Goal: Transaction & Acquisition: Purchase product/service

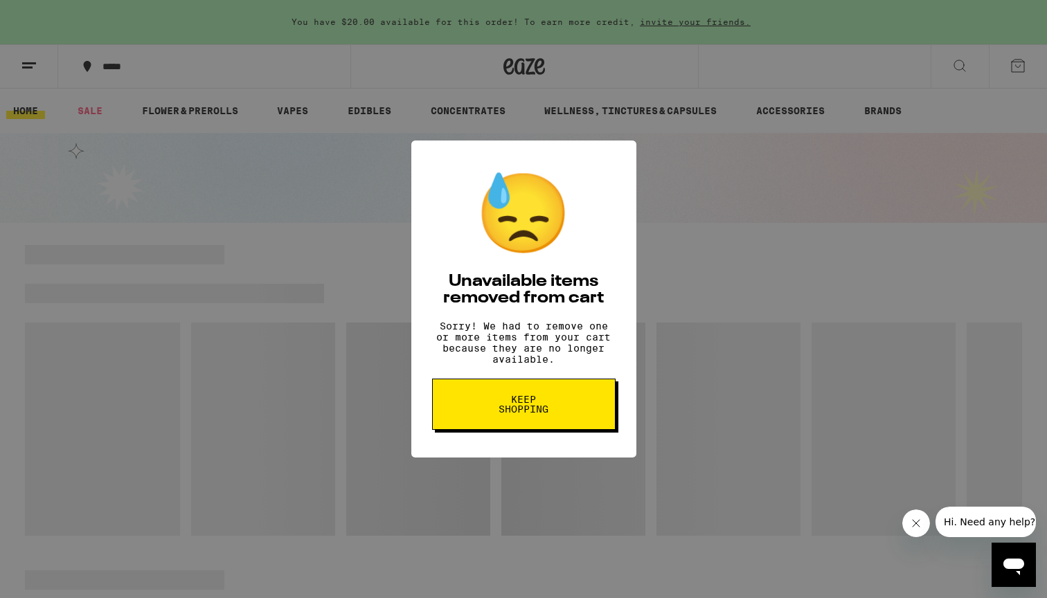
click at [543, 414] on span "Keep Shopping" at bounding box center [523, 404] width 71 height 19
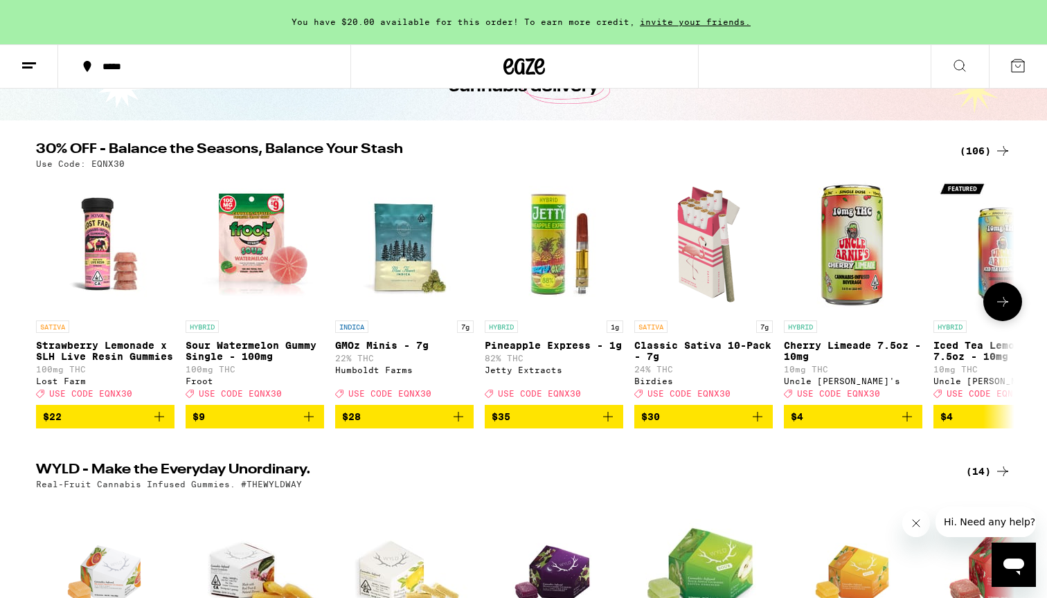
scroll to position [105, 0]
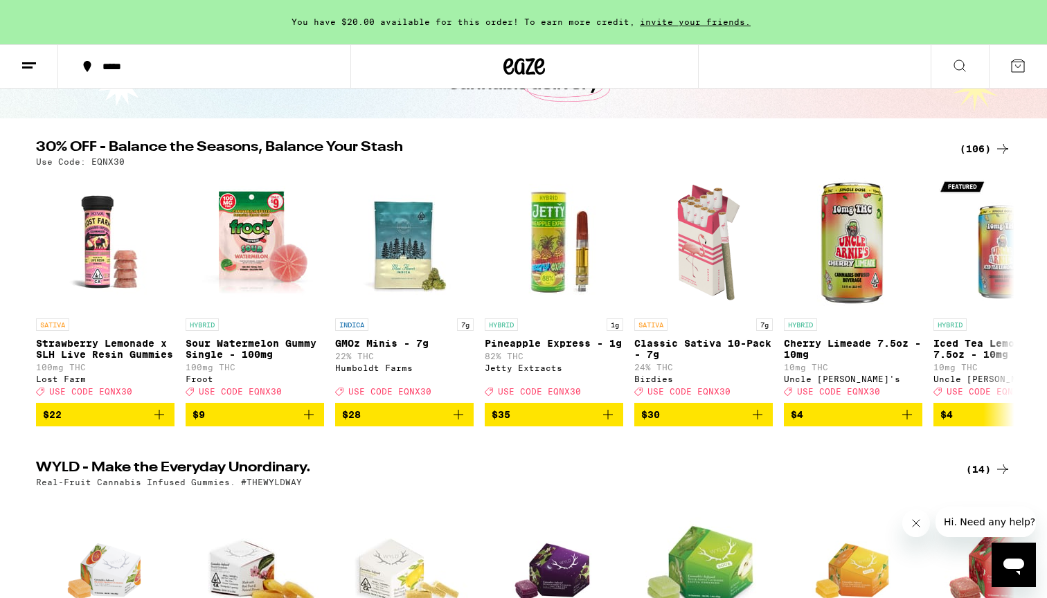
click at [981, 147] on div "(106)" at bounding box center [984, 149] width 51 height 17
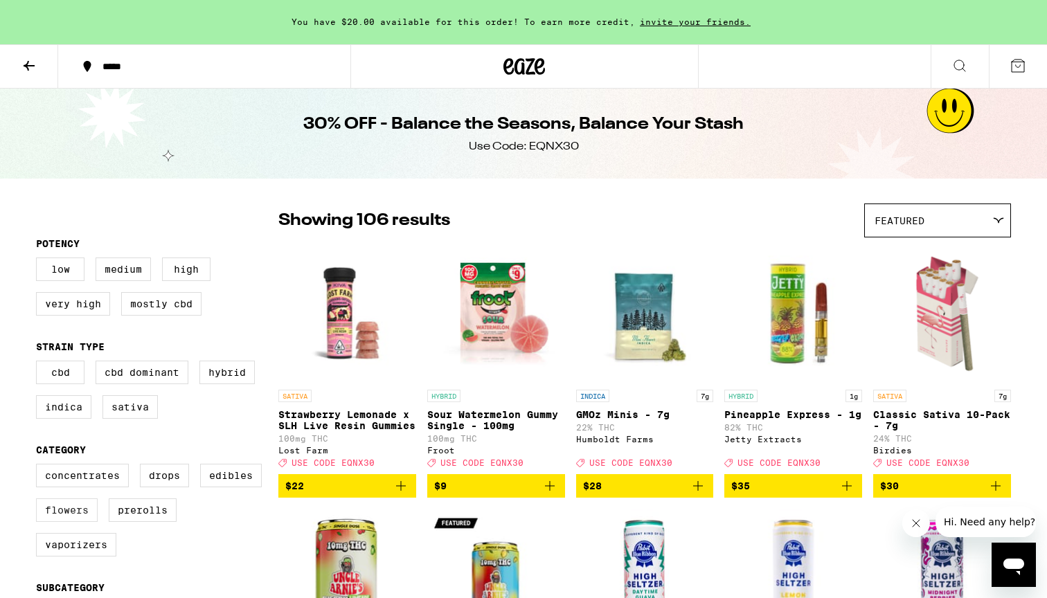
click at [81, 521] on label "Flowers" at bounding box center [67, 510] width 62 height 24
click at [39, 467] on input "Flowers" at bounding box center [39, 466] width 1 height 1
checkbox input "true"
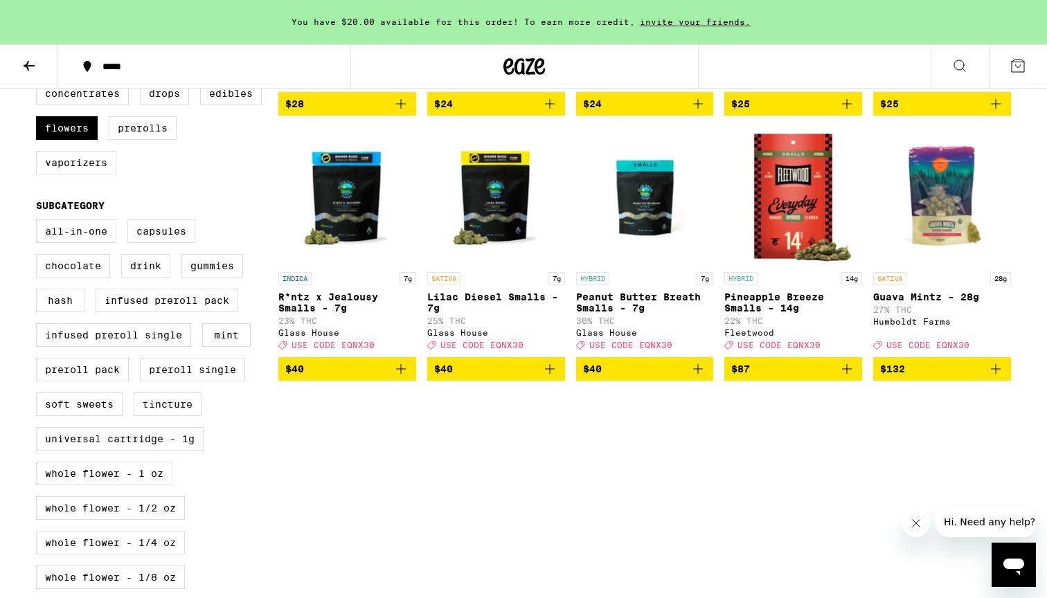
scroll to position [382, 0]
click at [627, 377] on span "$40" at bounding box center [645, 369] width 124 height 17
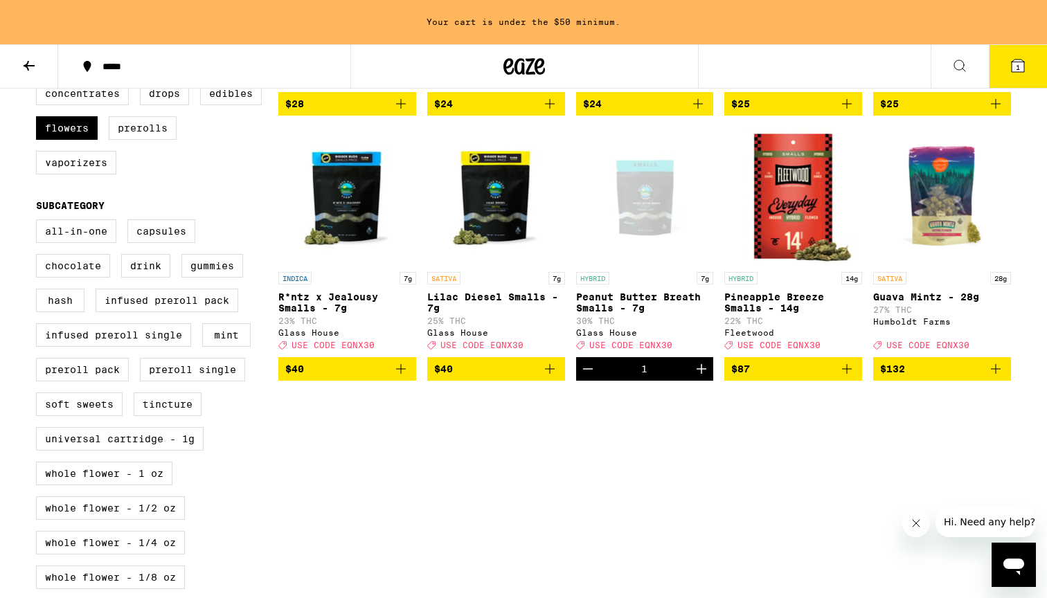
click at [1009, 71] on icon at bounding box center [1017, 65] width 17 height 17
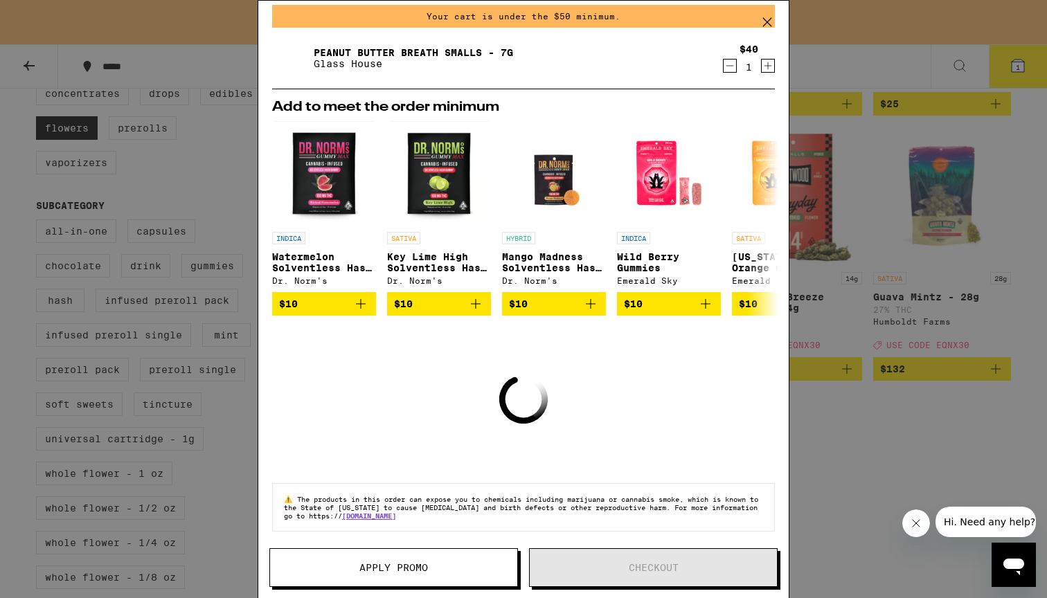
scroll to position [62, 0]
click at [408, 569] on span "Apply Promo" at bounding box center [393, 568] width 69 height 10
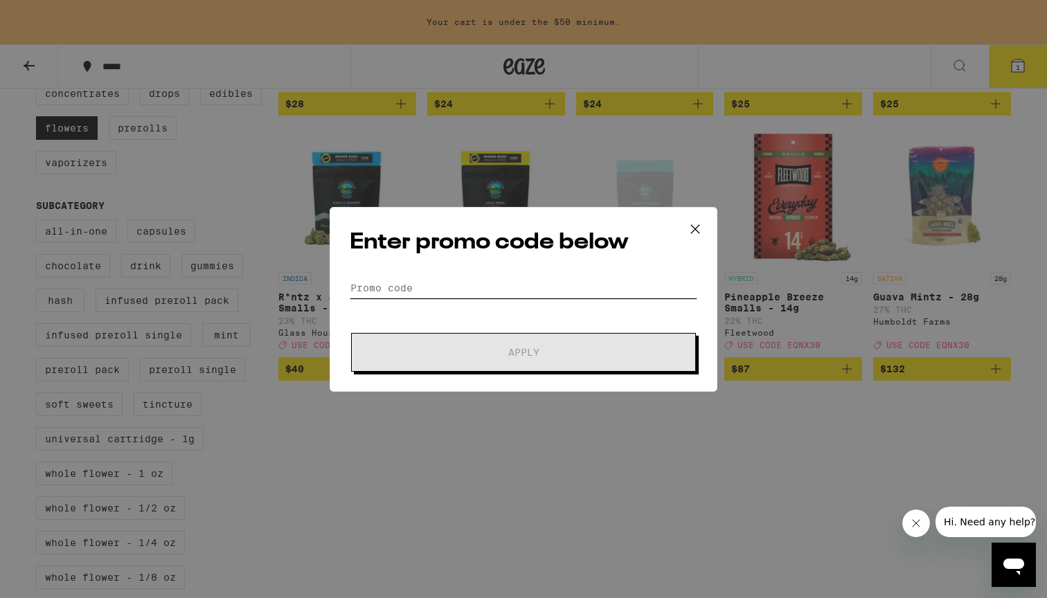
click at [484, 290] on input "Promo Code" at bounding box center [524, 288] width 348 height 21
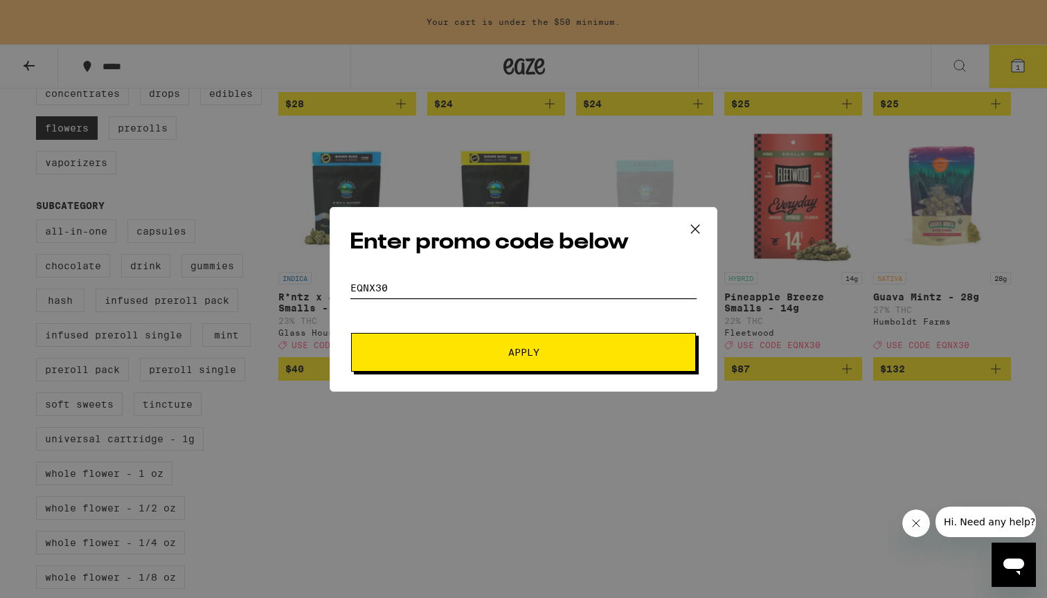
type input "eqnx30"
click at [523, 352] on button "Apply" at bounding box center [523, 352] width 345 height 39
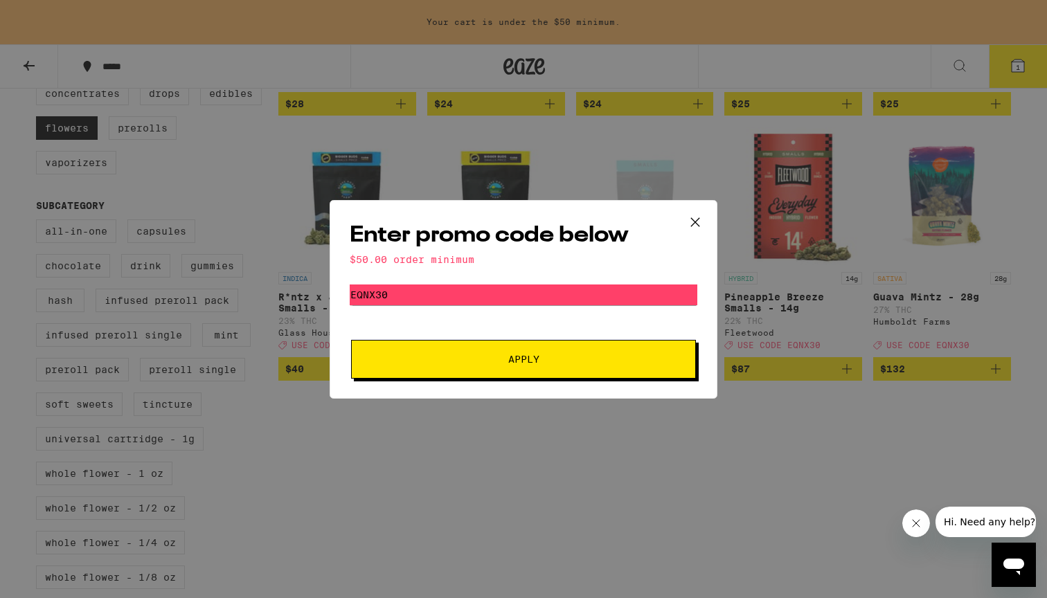
click at [698, 222] on icon at bounding box center [695, 222] width 21 height 21
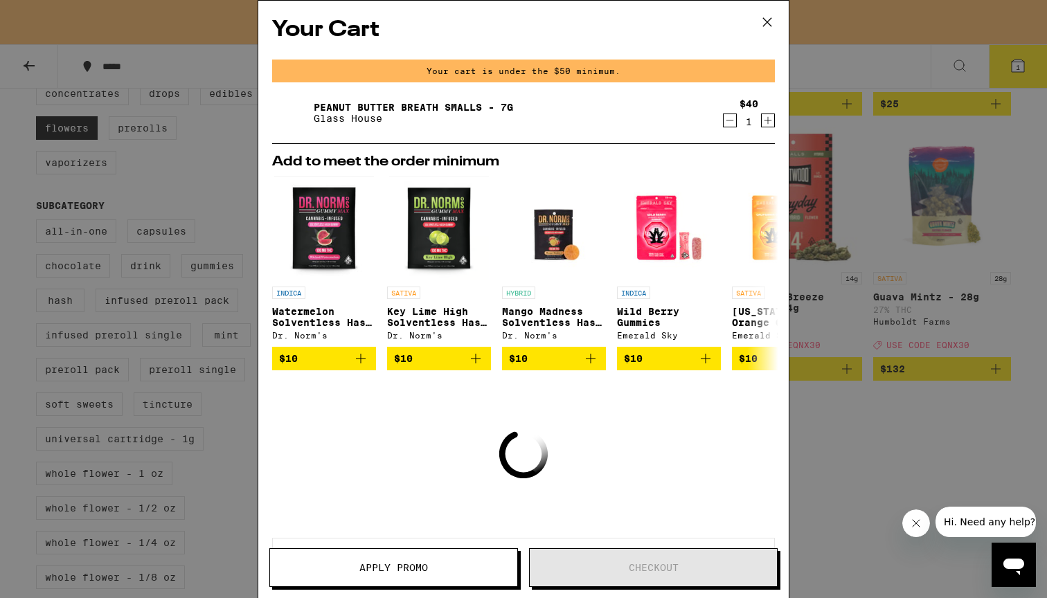
click at [766, 122] on icon "Increment" at bounding box center [768, 121] width 8 height 8
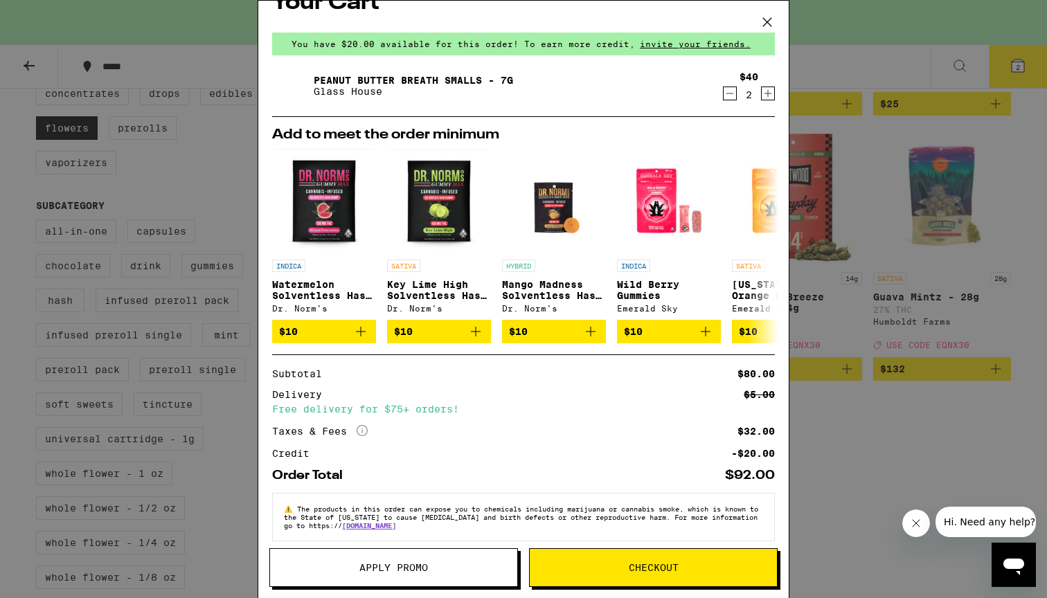
scroll to position [33, 0]
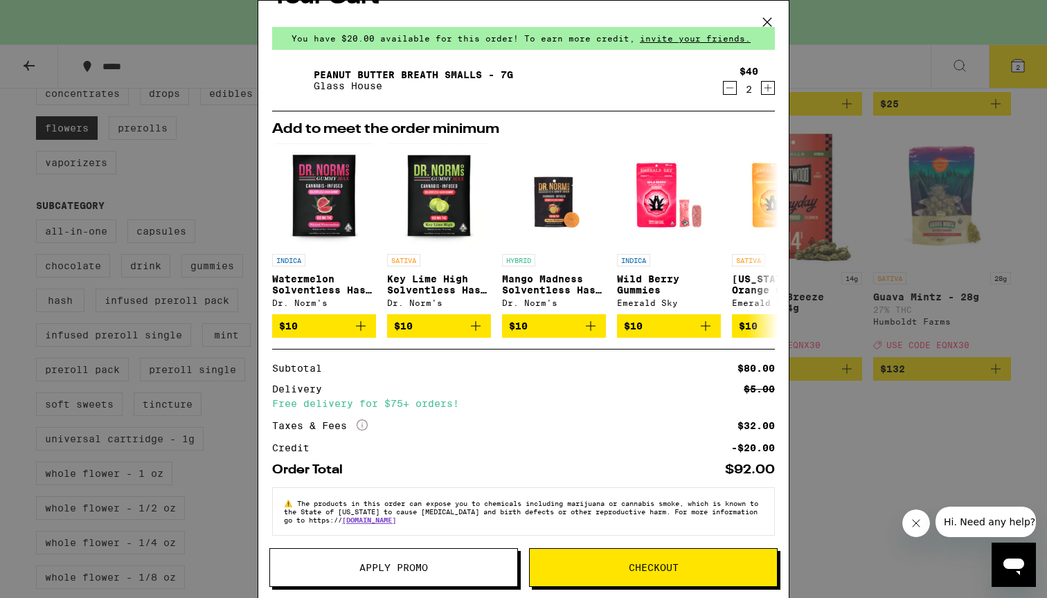
click at [444, 560] on button "Apply Promo" at bounding box center [393, 567] width 249 height 39
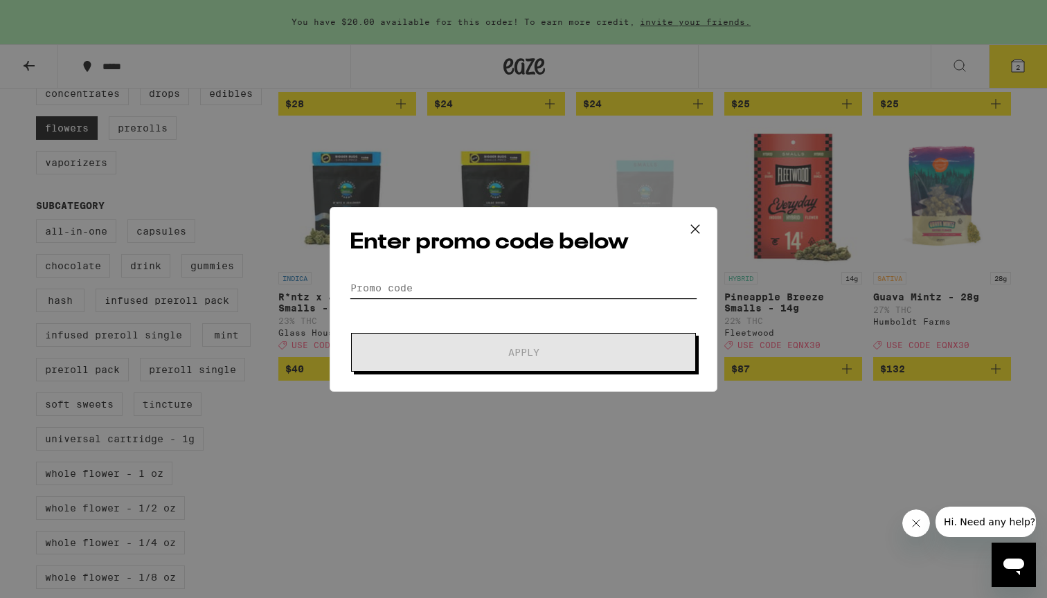
click at [476, 289] on input "Promo Code" at bounding box center [524, 288] width 348 height 21
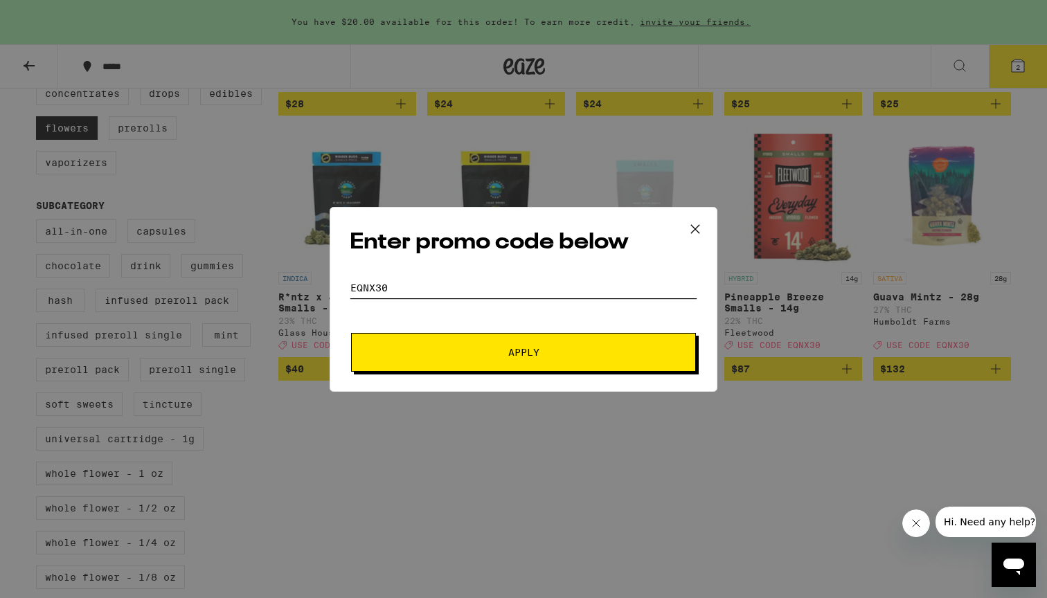
type input "eqnx30"
click at [523, 352] on button "Apply" at bounding box center [523, 352] width 345 height 39
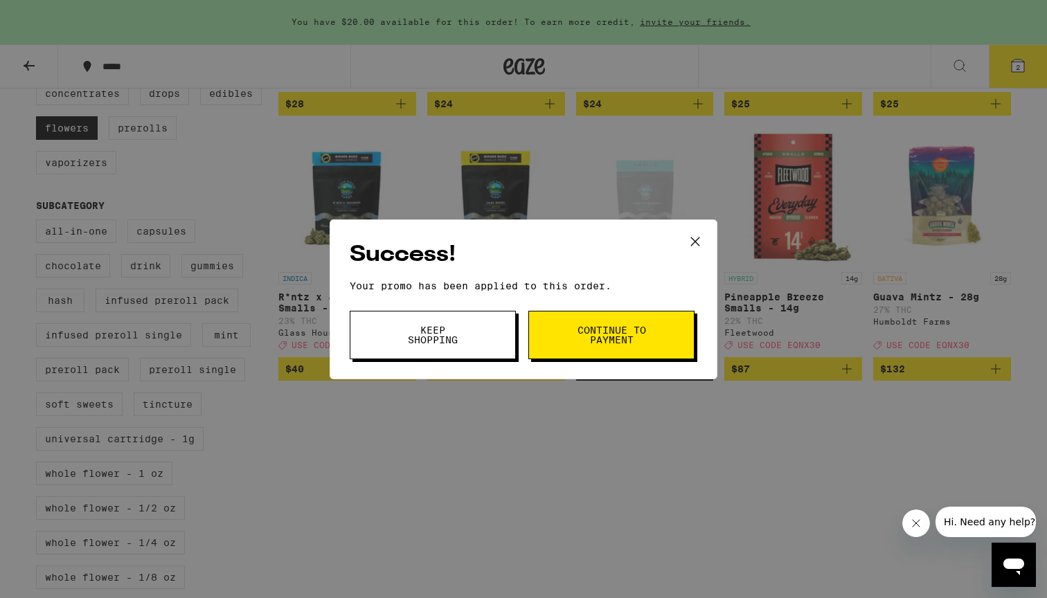
click at [694, 239] on icon at bounding box center [695, 241] width 21 height 21
